Goal: Task Accomplishment & Management: Manage account settings

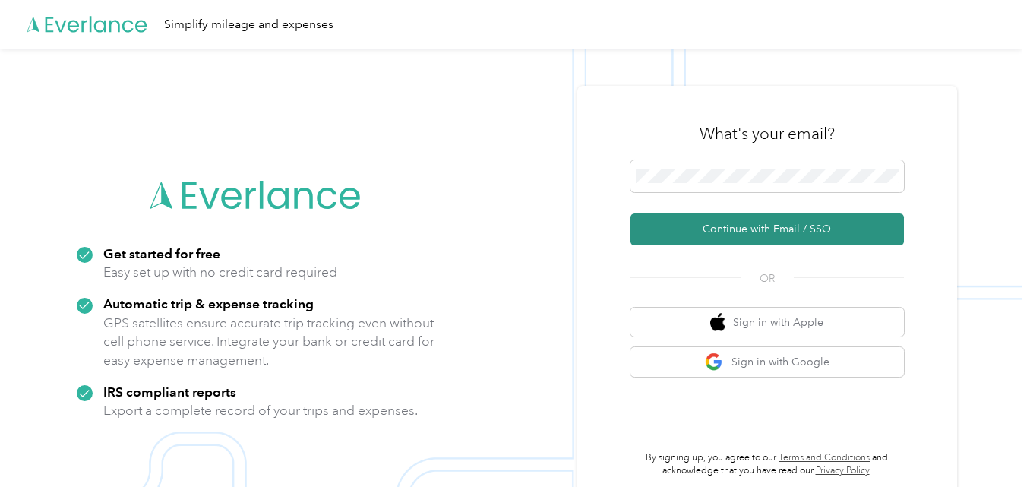
click at [806, 226] on button "Continue with Email / SSO" at bounding box center [767, 229] width 273 height 32
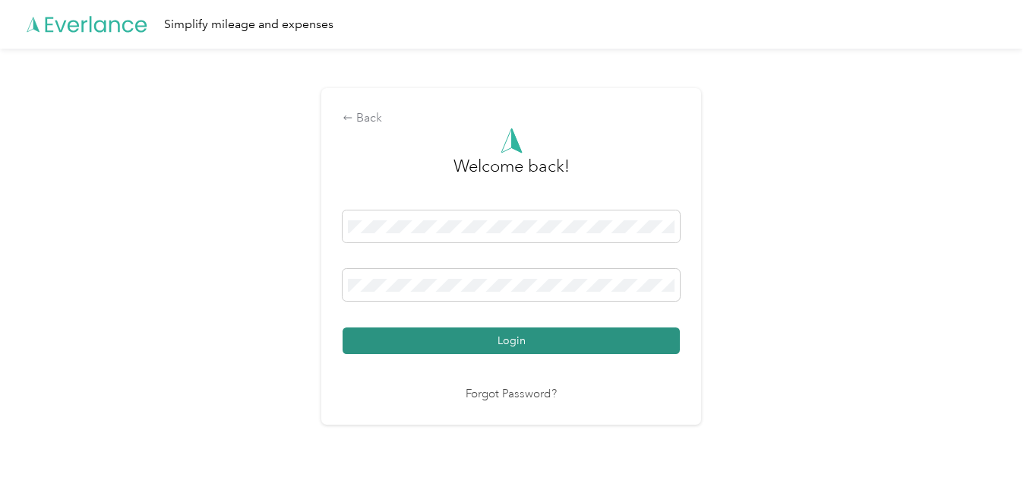
click at [533, 347] on button "Login" at bounding box center [511, 340] width 337 height 27
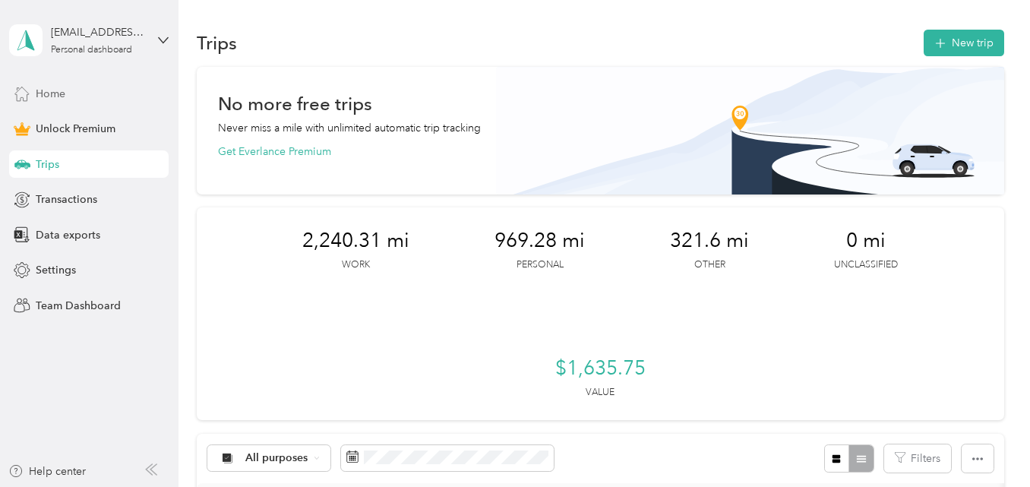
click at [60, 96] on span "Home" at bounding box center [51, 94] width 30 height 16
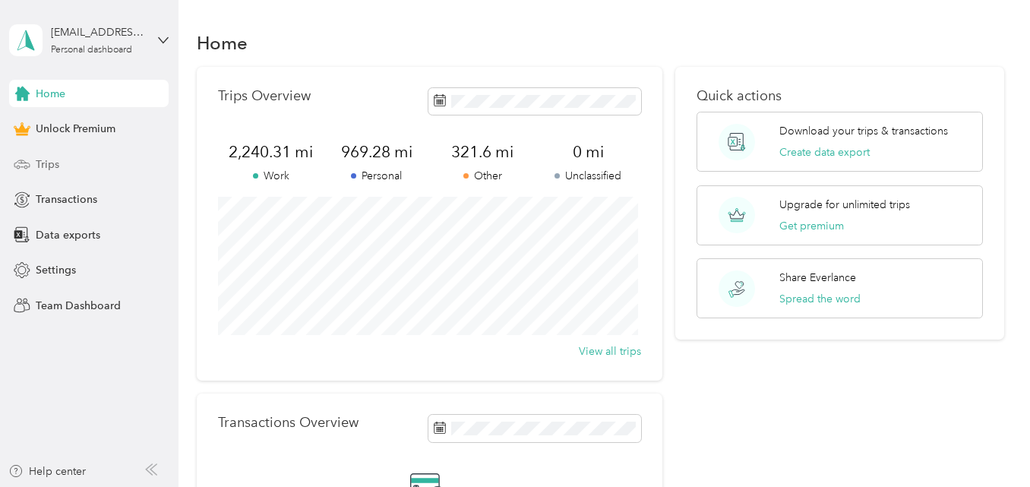
click at [39, 163] on span "Trips" at bounding box center [48, 164] width 24 height 16
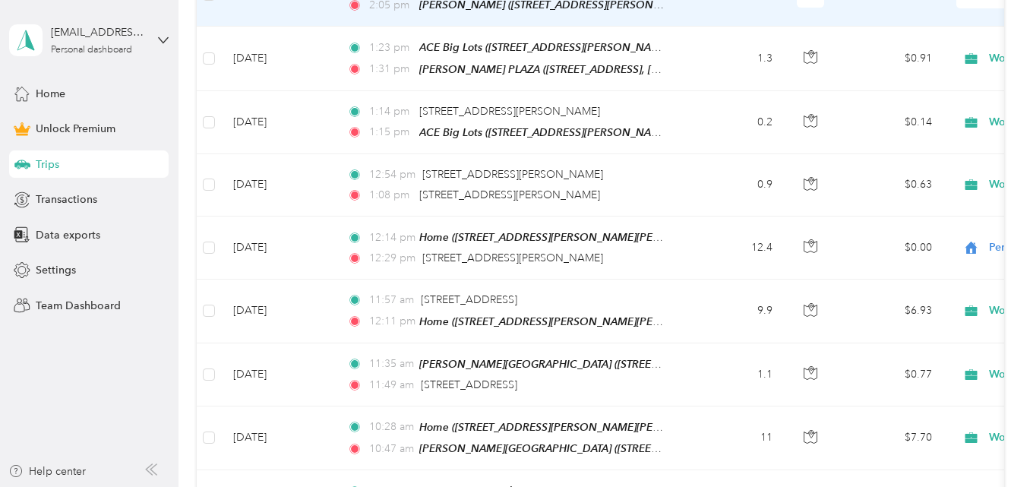
scroll to position [1215, 0]
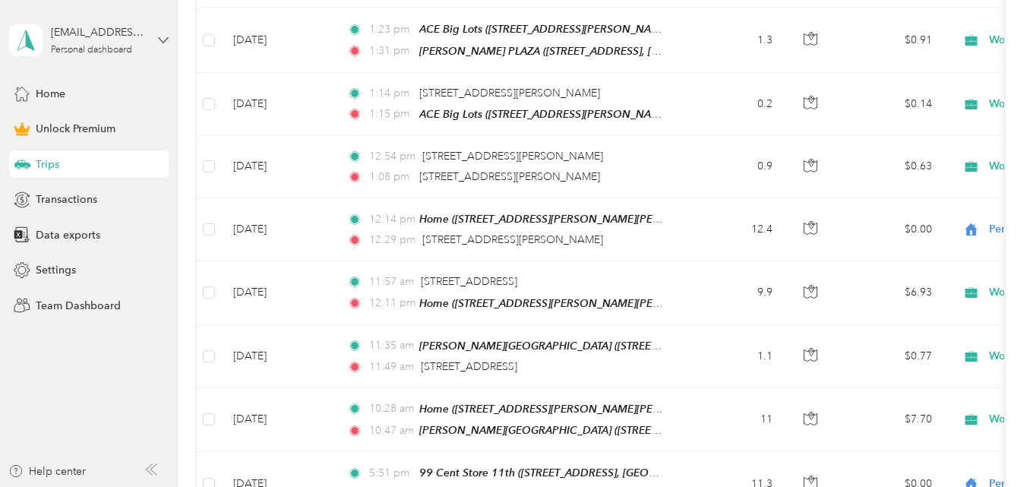
click at [166, 38] on icon at bounding box center [163, 40] width 11 height 11
click at [131, 200] on div "Transactions" at bounding box center [89, 199] width 160 height 27
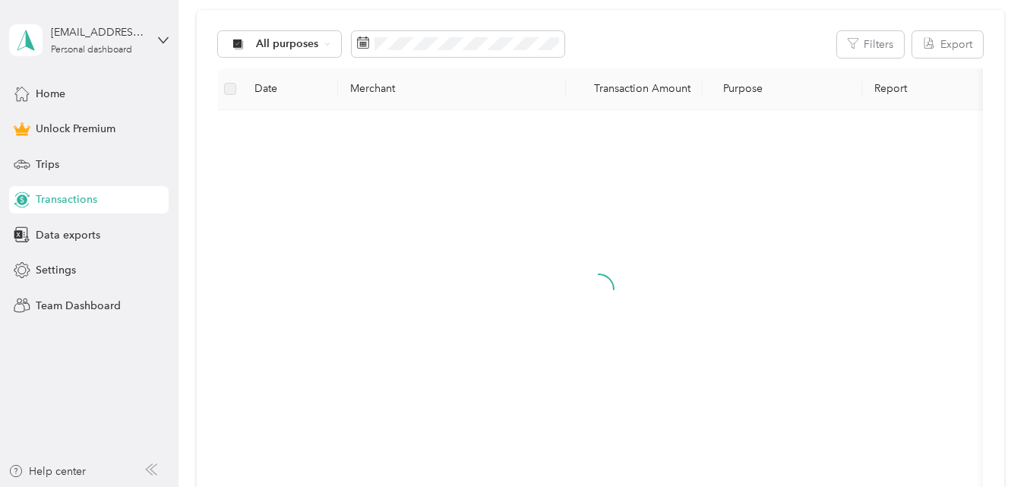
scroll to position [397, 0]
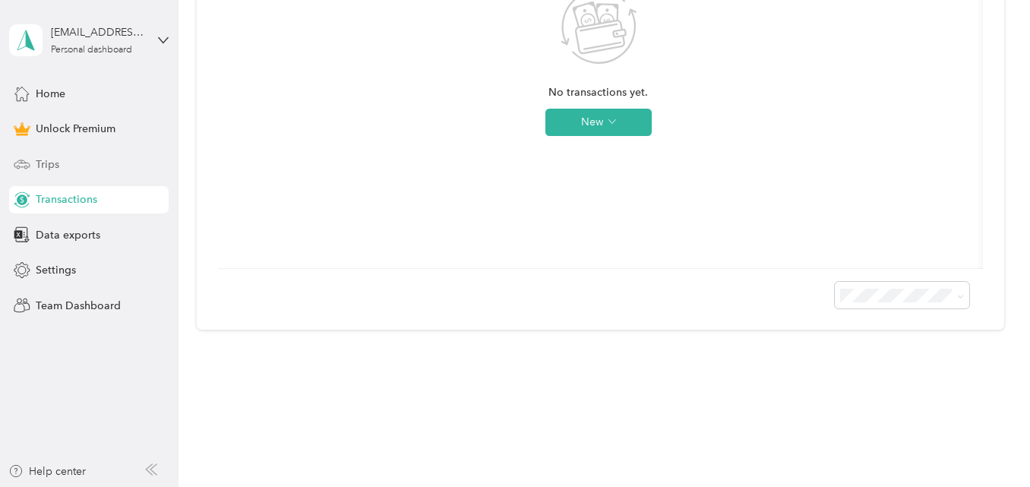
click at [46, 153] on div "Trips" at bounding box center [89, 163] width 160 height 27
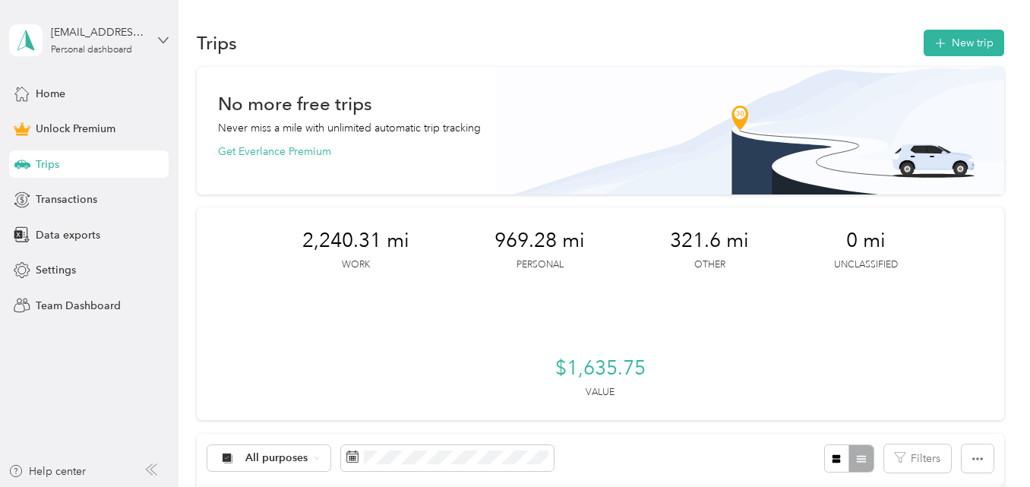
click at [159, 37] on icon at bounding box center [163, 39] width 9 height 5
click at [120, 229] on div "Data exports" at bounding box center [89, 234] width 160 height 27
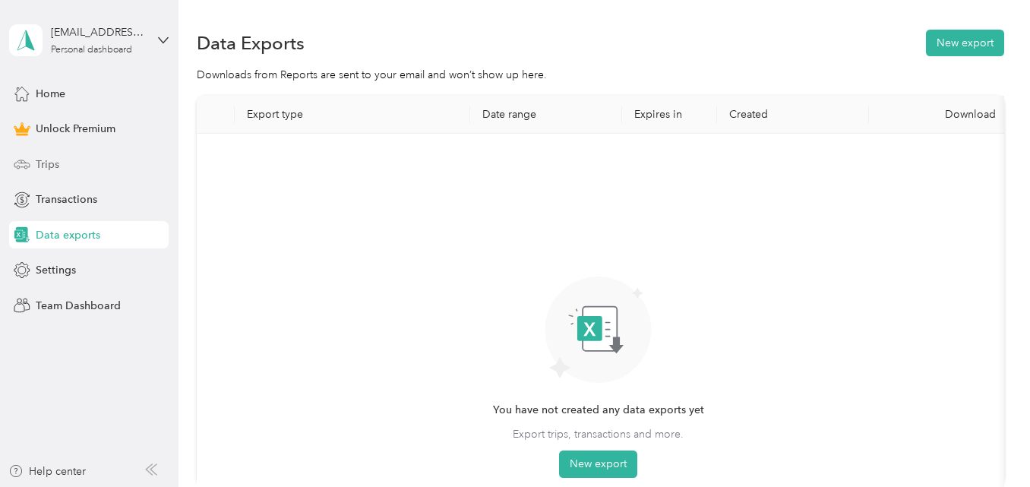
click at [40, 159] on span "Trips" at bounding box center [48, 164] width 24 height 16
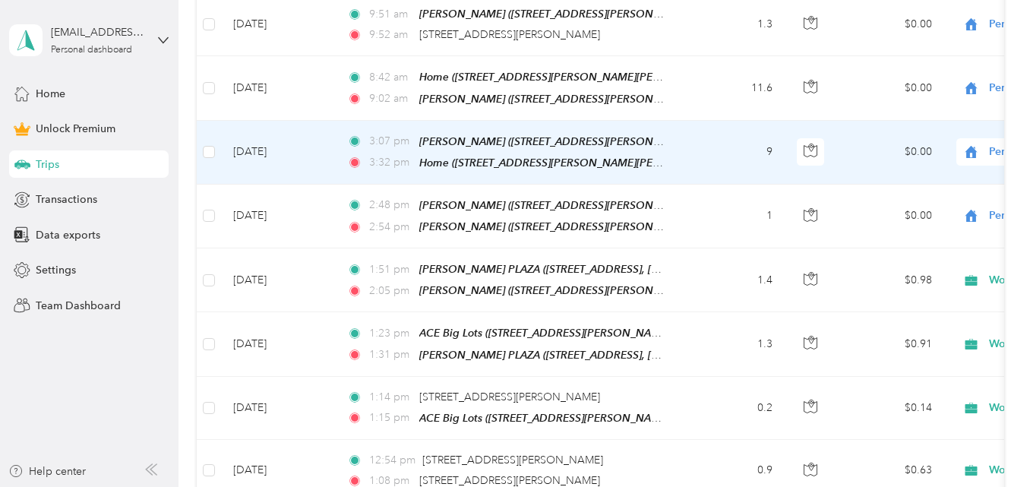
scroll to position [456, 0]
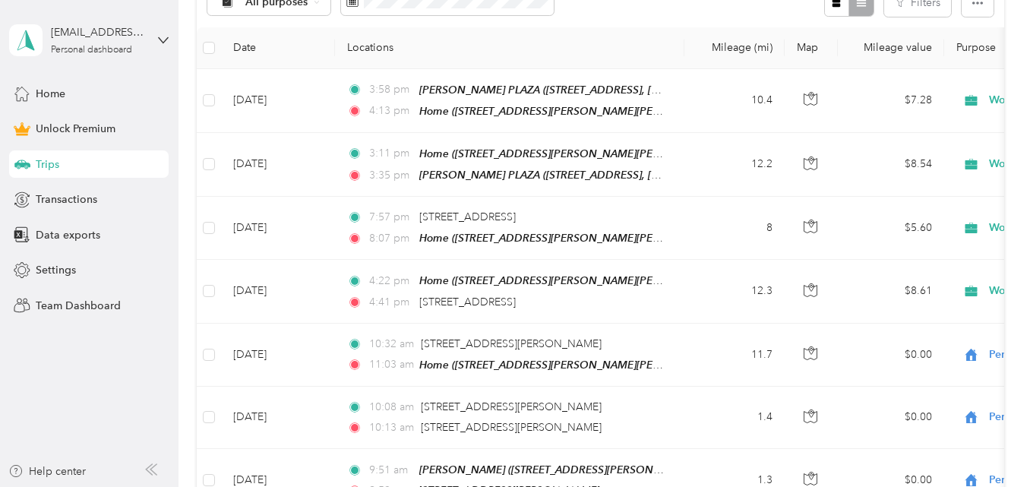
click at [108, 166] on div "Trips" at bounding box center [89, 163] width 160 height 27
click at [160, 40] on icon at bounding box center [163, 40] width 11 height 11
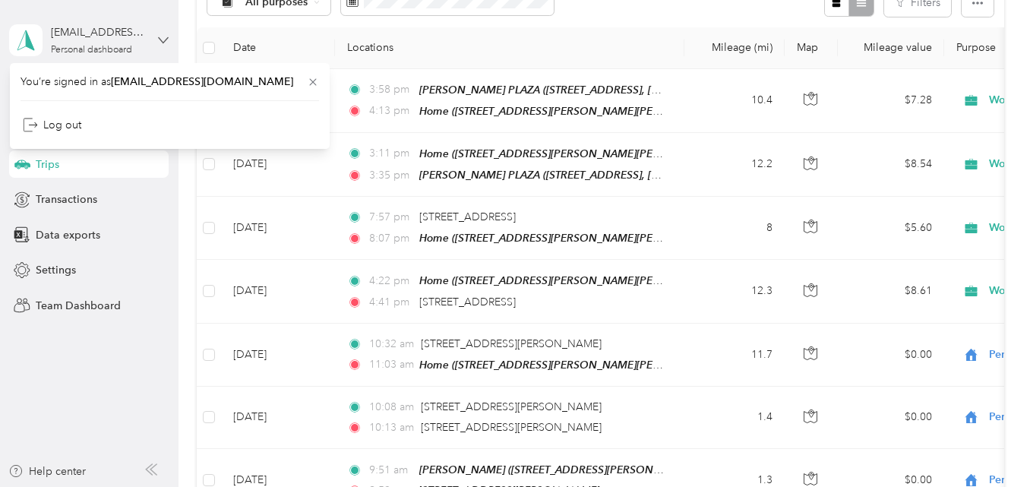
click at [160, 40] on icon at bounding box center [163, 40] width 11 height 11
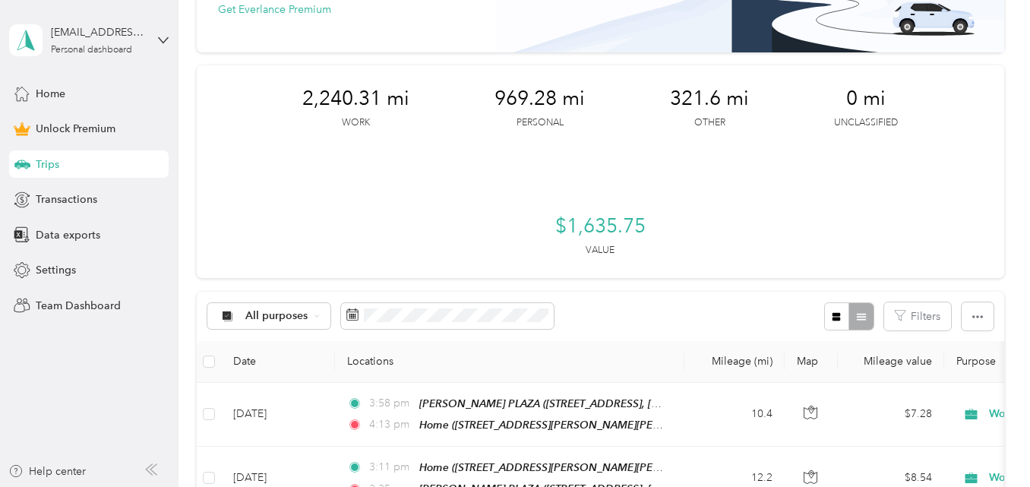
scroll to position [228, 0]
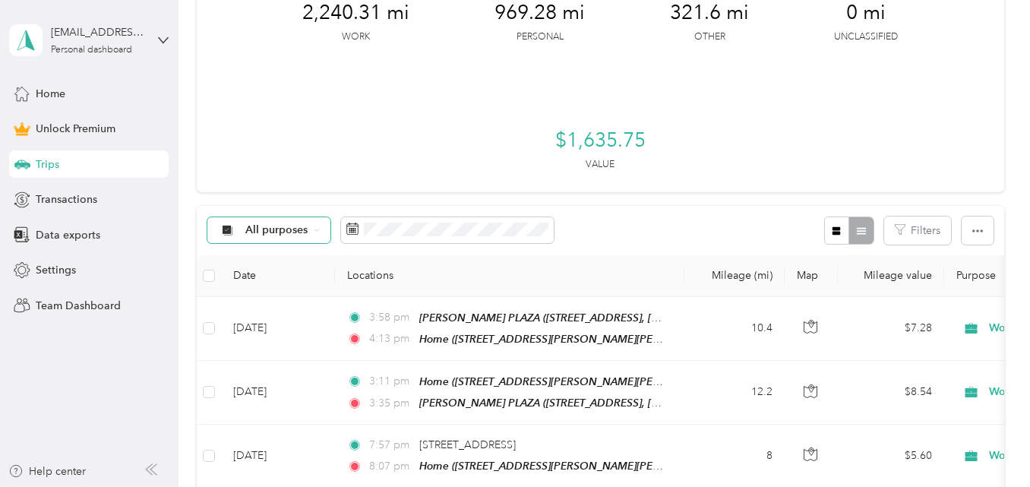
click at [288, 225] on span "All purposes" at bounding box center [276, 230] width 63 height 11
click at [301, 286] on li "Unclassified" at bounding box center [269, 277] width 122 height 27
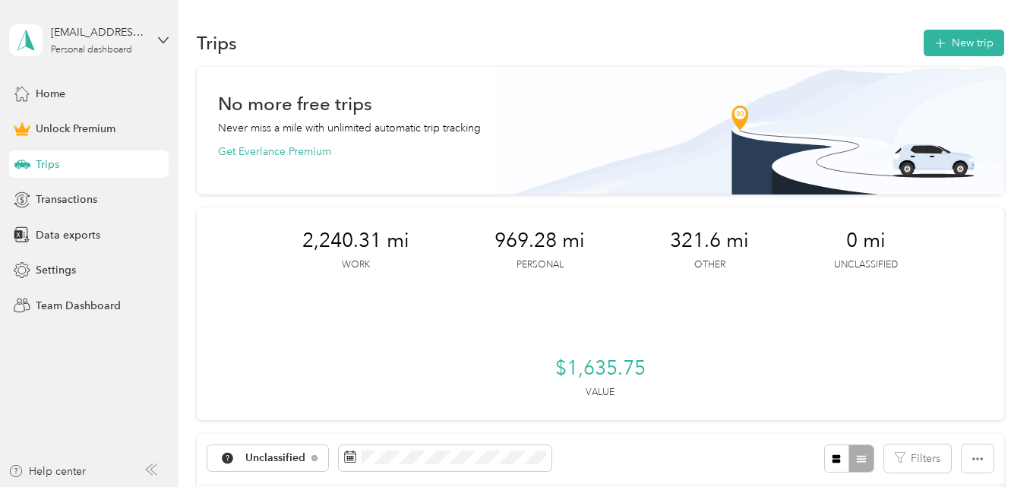
drag, startPoint x: 40, startPoint y: 172, endPoint x: 33, endPoint y: 160, distance: 13.3
click at [36, 166] on span "Trips" at bounding box center [48, 164] width 24 height 16
